Goal: Task Accomplishment & Management: Complete application form

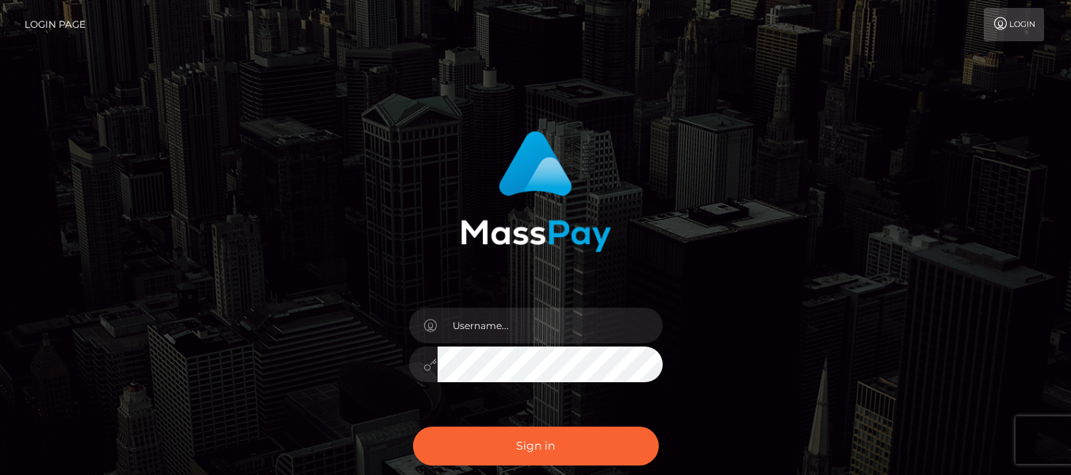
click at [542, 326] on input "text" at bounding box center [550, 326] width 225 height 36
type input "cherrycontentspace@gmail.com"
click at [413, 427] on button "Sign in" at bounding box center [536, 446] width 246 height 39
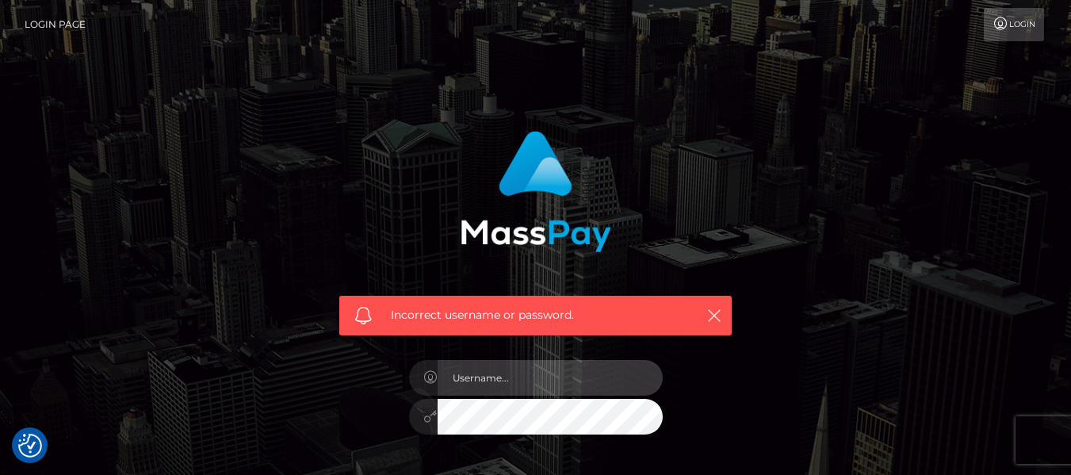
drag, startPoint x: 0, startPoint y: 0, endPoint x: 557, endPoint y: 362, distance: 664.1
click at [557, 362] on input "text" at bounding box center [550, 378] width 225 height 36
type input "cherrycontentspace@gmail.com"
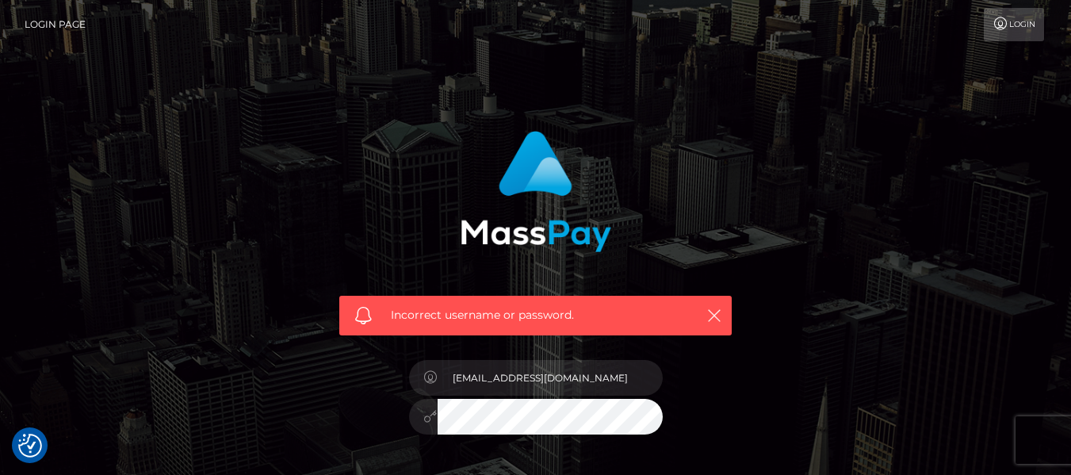
click at [718, 311] on icon "button" at bounding box center [714, 316] width 16 height 16
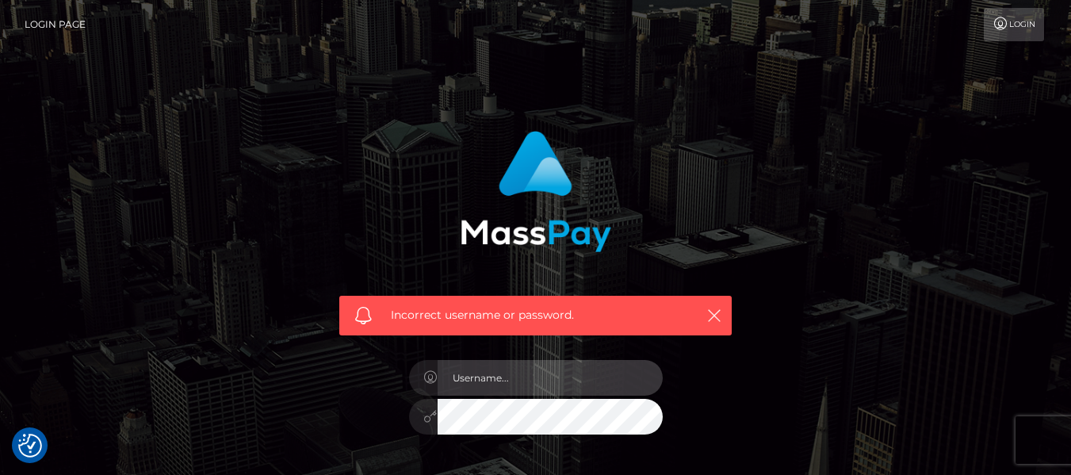
click at [493, 379] on input "text" at bounding box center [550, 378] width 225 height 36
type input "[EMAIL_ADDRESS][DOMAIN_NAME]"
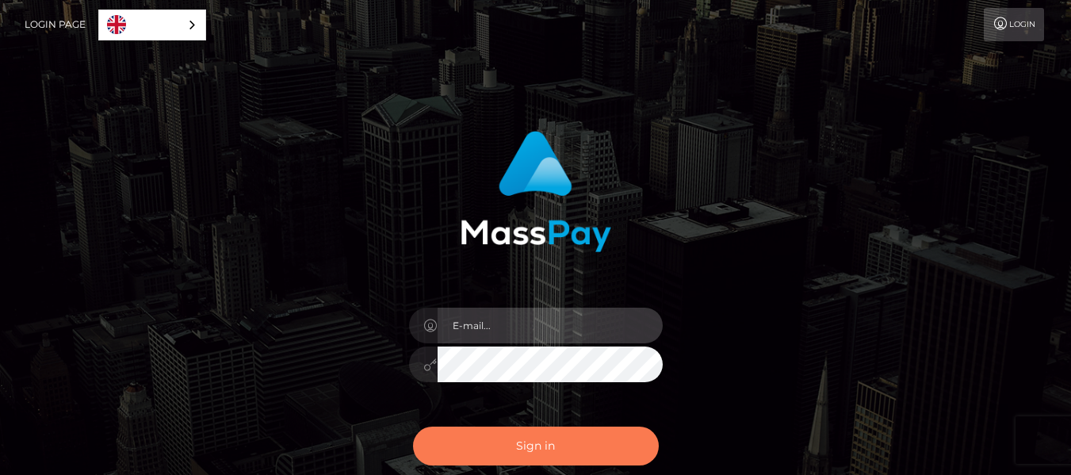
type input "[EMAIL_ADDRESS][DOMAIN_NAME]"
click at [601, 437] on button "Sign in" at bounding box center [536, 446] width 246 height 39
